Goal: Find specific page/section: Find specific page/section

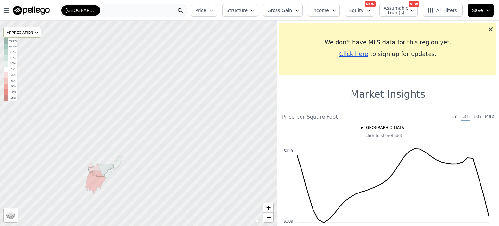
click at [88, 9] on div "[GEOGRAPHIC_DATA]" at bounding box center [80, 10] width 40 height 12
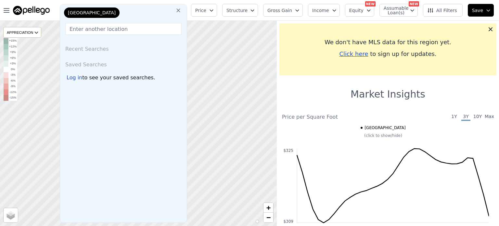
click at [41, 13] on img at bounding box center [31, 10] width 37 height 9
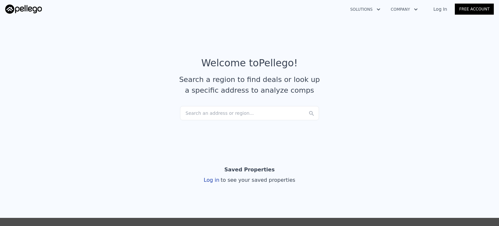
click at [223, 119] on div "Search an address or region..." at bounding box center [249, 113] width 139 height 14
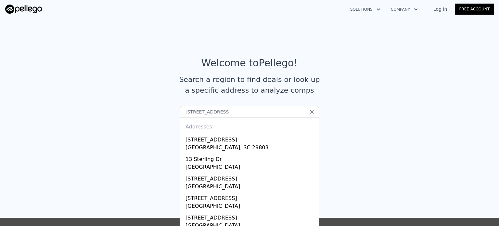
drag, startPoint x: 235, startPoint y: 115, endPoint x: 142, endPoint y: 90, distance: 96.3
click at [142, 90] on article "Welcome to Pellego ! Search a region to find deals or look up a specific addres…" at bounding box center [250, 81] width 416 height 49
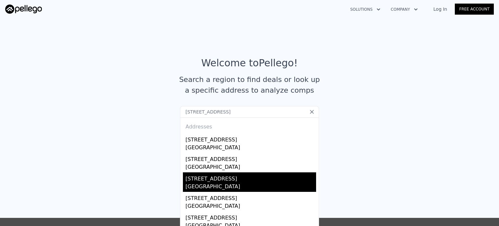
type input "[STREET_ADDRESS]"
click at [237, 185] on div "[GEOGRAPHIC_DATA]" at bounding box center [251, 187] width 131 height 9
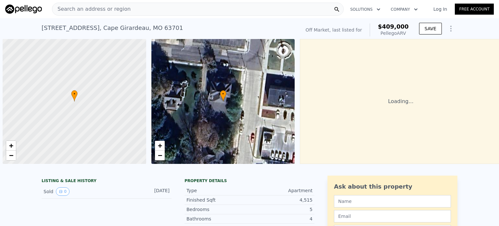
scroll to position [0, 3]
